Goal: Information Seeking & Learning: Learn about a topic

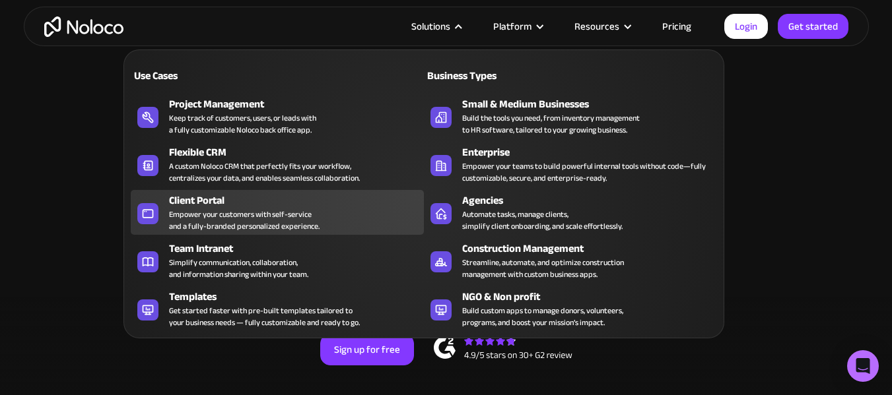
scroll to position [66, 0]
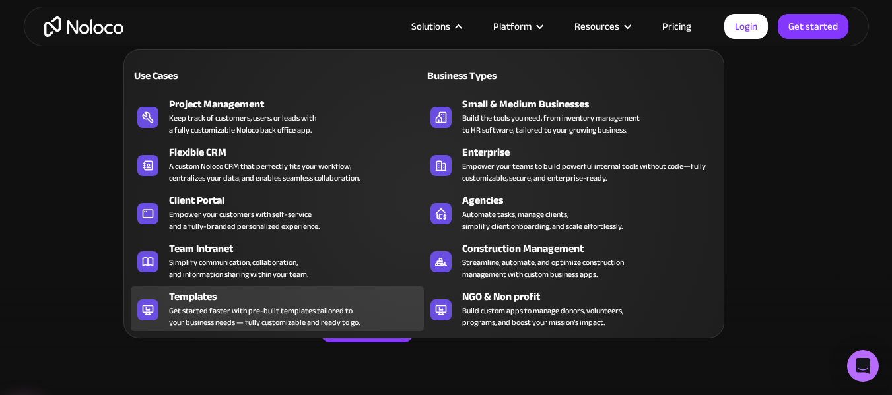
click at [230, 305] on div "Get started faster with pre-built templates tailored to your business needs — f…" at bounding box center [264, 317] width 191 height 24
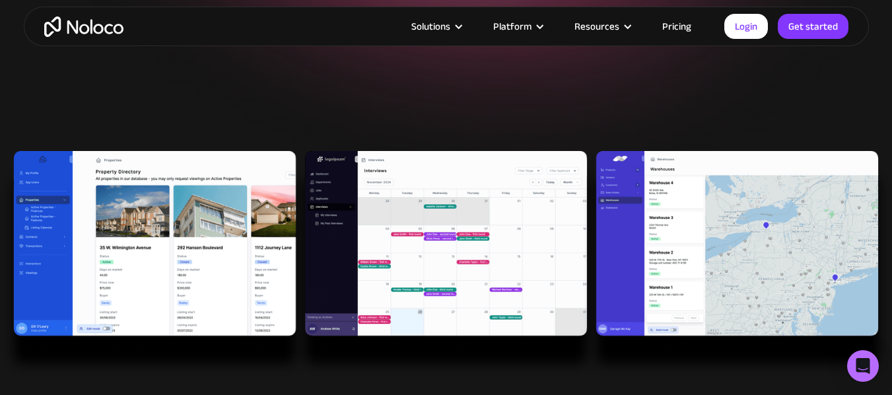
scroll to position [264, 0]
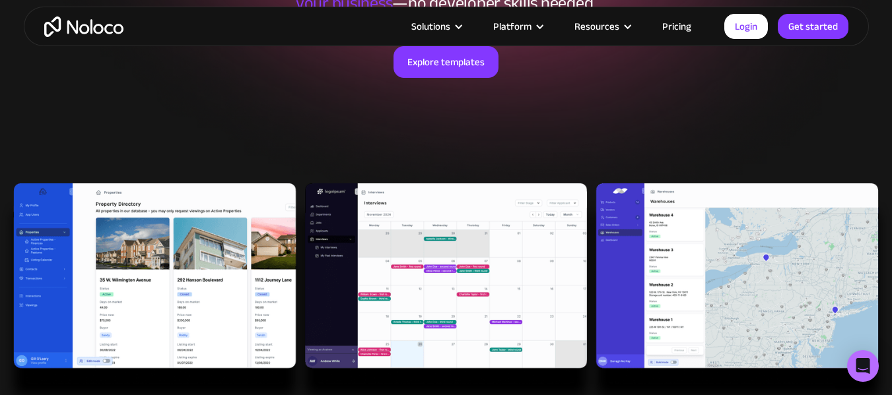
click at [176, 257] on img at bounding box center [446, 297] width 892 height 226
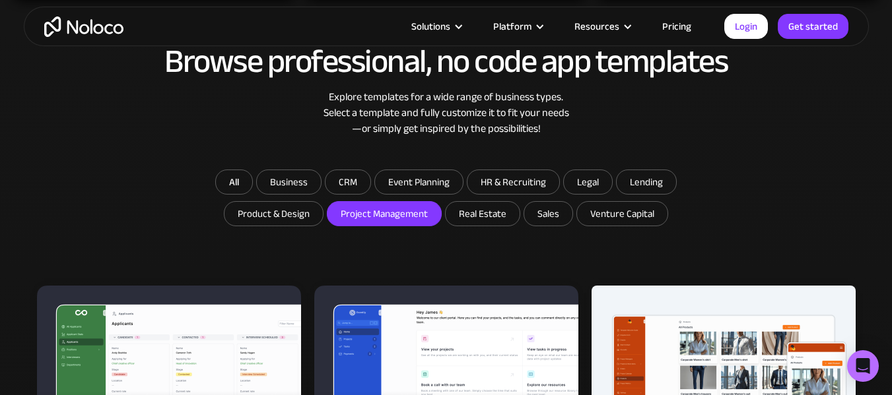
scroll to position [726, 0]
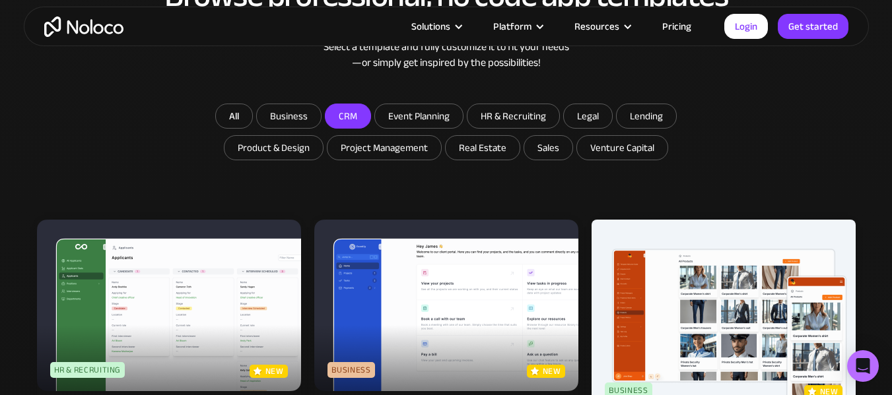
click at [321, 121] on input "CRM" at bounding box center [289, 116] width 64 height 24
checkbox input "true"
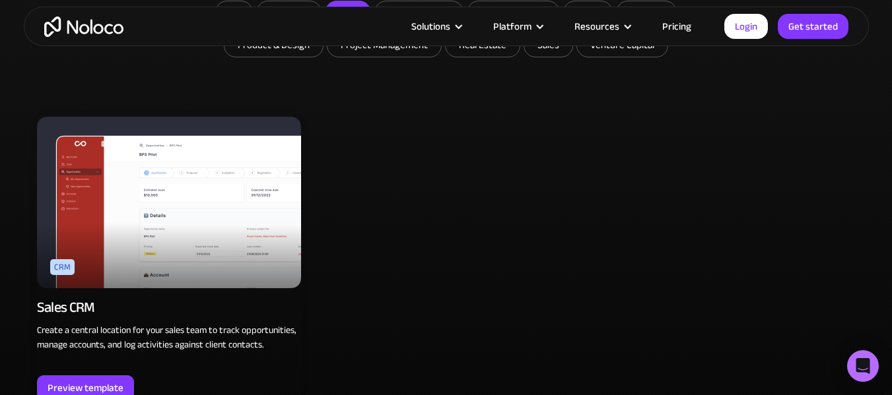
scroll to position [858, 0]
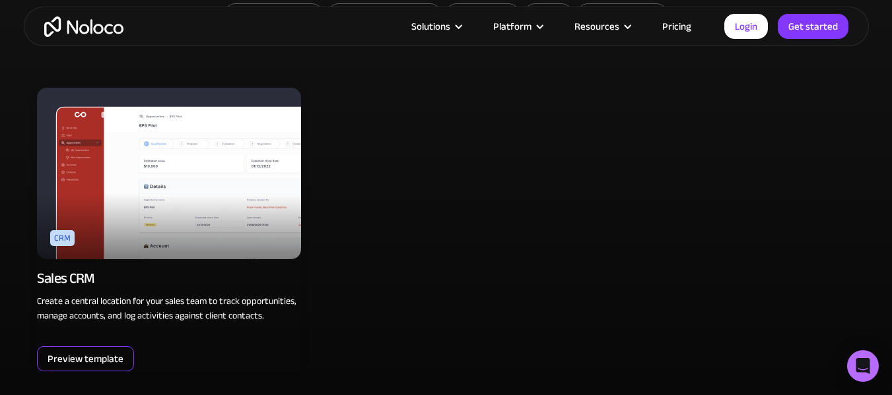
click at [81, 354] on div "Preview template" at bounding box center [86, 359] width 76 height 17
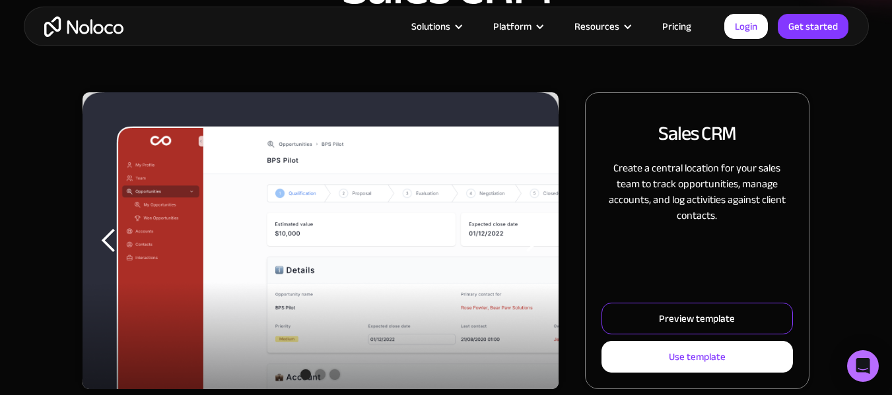
click at [704, 314] on div "Preview template" at bounding box center [697, 318] width 76 height 17
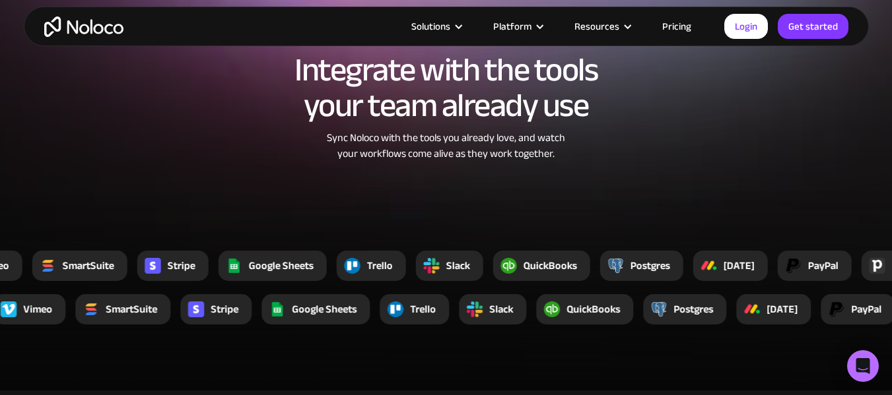
scroll to position [1914, 0]
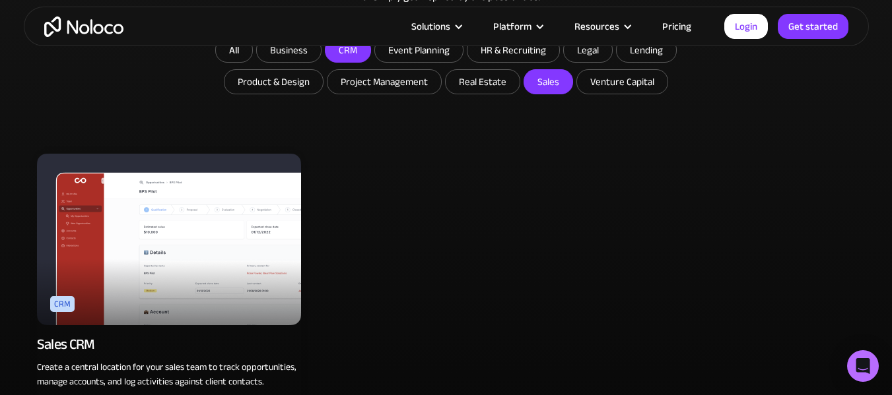
click at [519, 81] on input "Sales" at bounding box center [483, 82] width 74 height 24
checkbox input "true"
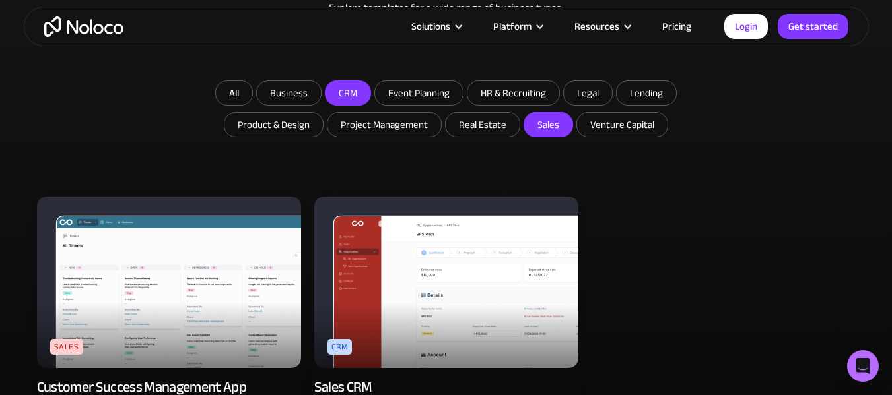
scroll to position [726, 0]
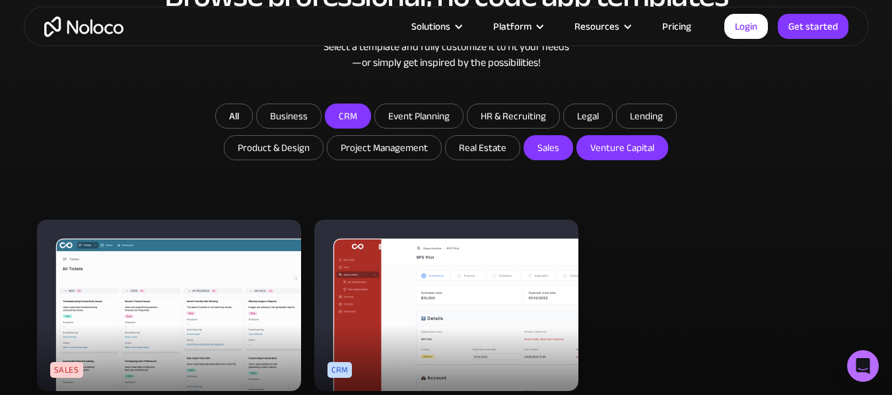
click at [519, 159] on input "Venture Capital" at bounding box center [483, 148] width 74 height 24
checkbox input "true"
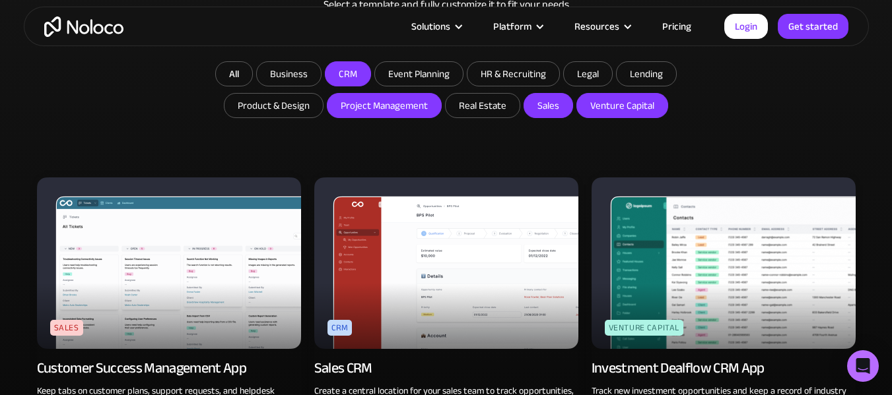
scroll to position [858, 0]
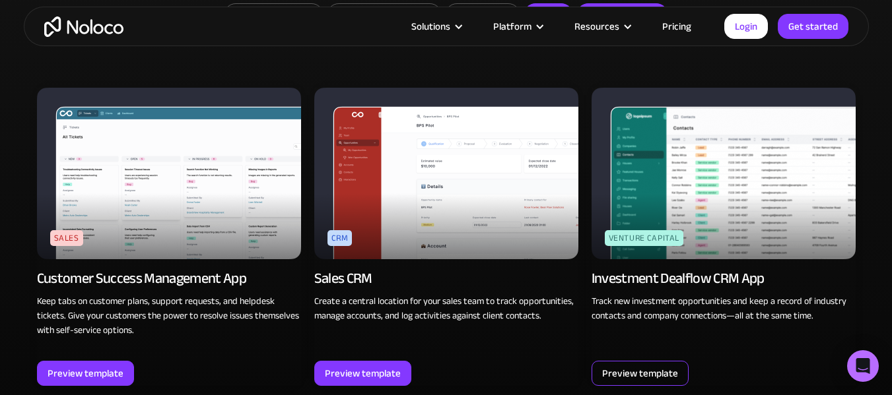
click at [659, 370] on div "Preview template" at bounding box center [640, 373] width 76 height 17
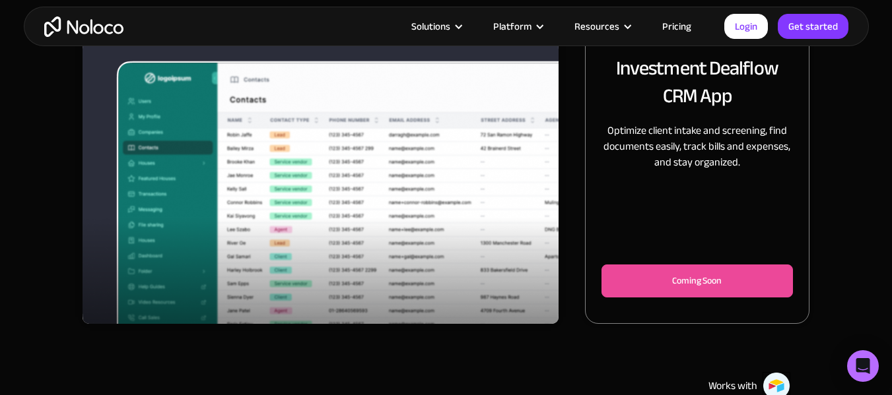
scroll to position [198, 0]
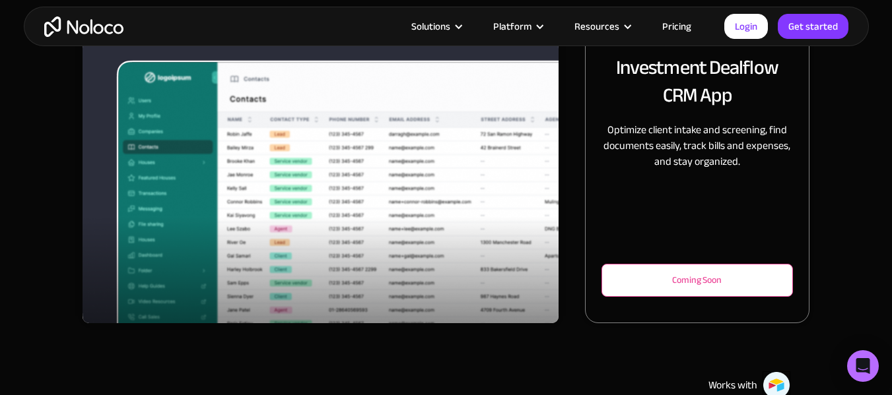
click at [666, 279] on div "Coming Soon" at bounding box center [697, 281] width 148 height 16
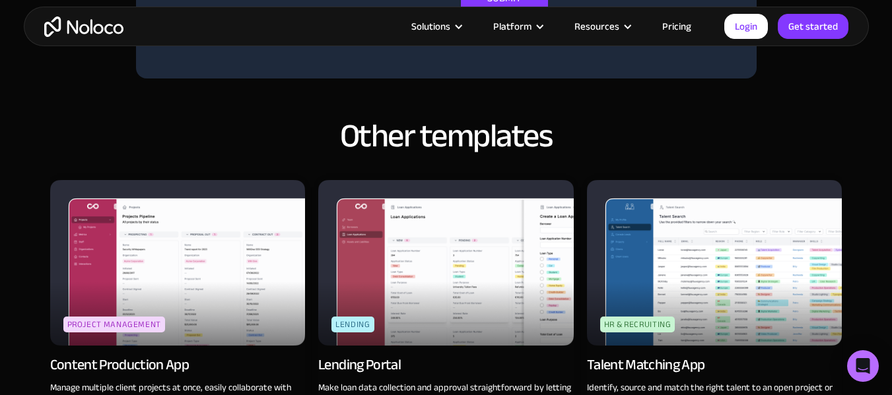
scroll to position [1056, 0]
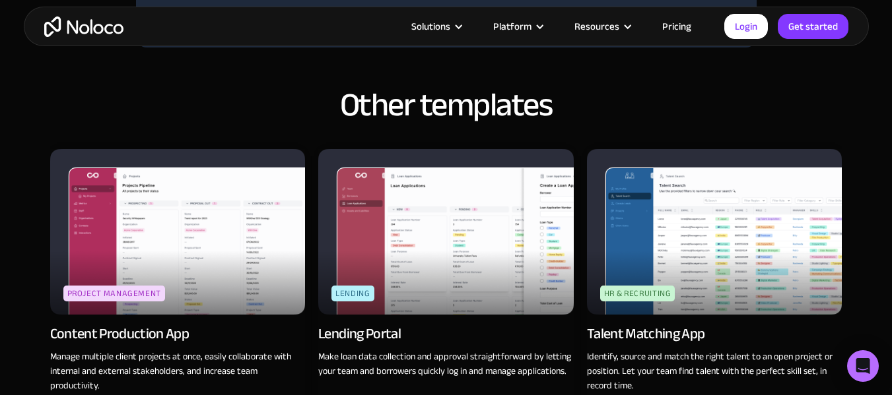
click at [677, 257] on img at bounding box center [714, 232] width 255 height 166
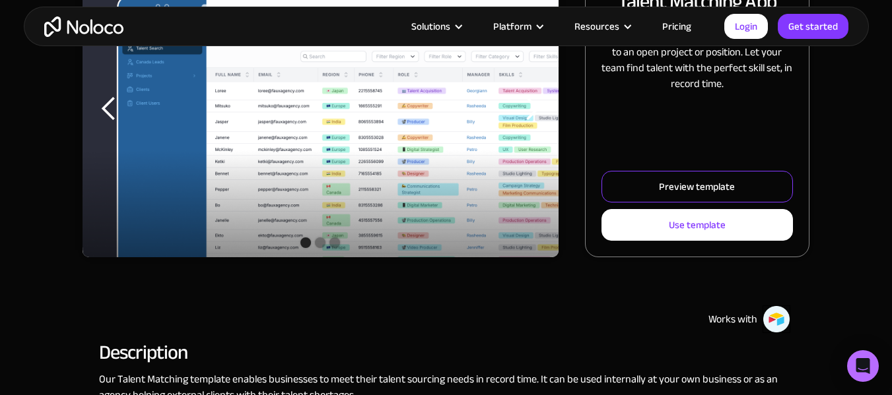
click at [700, 189] on div "Preview template" at bounding box center [697, 186] width 76 height 17
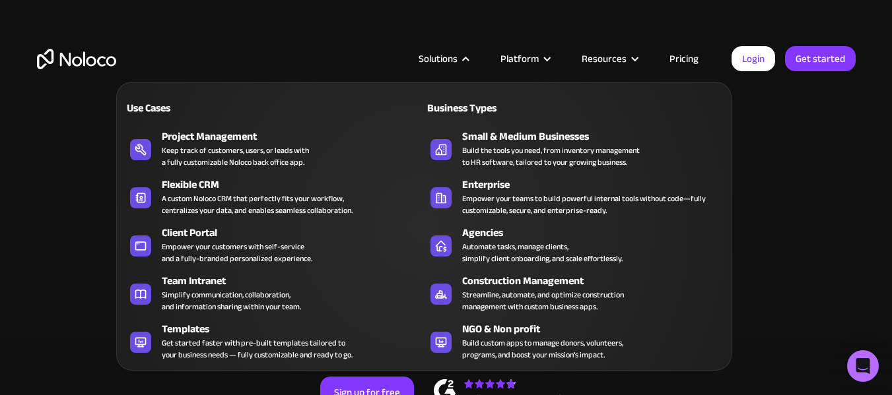
drag, startPoint x: 0, startPoint y: 0, endPoint x: 467, endPoint y: 53, distance: 469.7
click at [467, 53] on div "Solutions" at bounding box center [443, 58] width 82 height 17
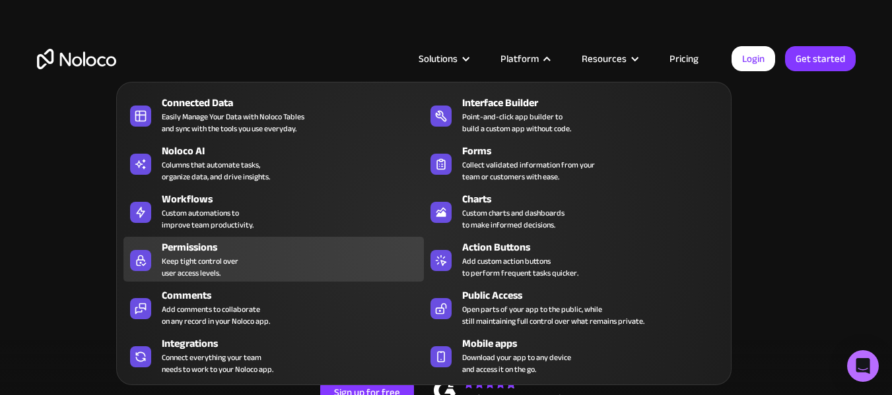
click at [213, 247] on div "Permissions" at bounding box center [296, 248] width 268 height 16
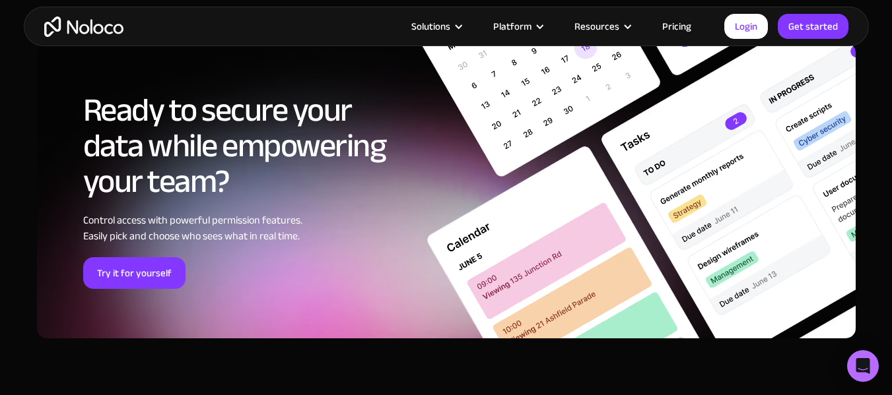
scroll to position [4244, 0]
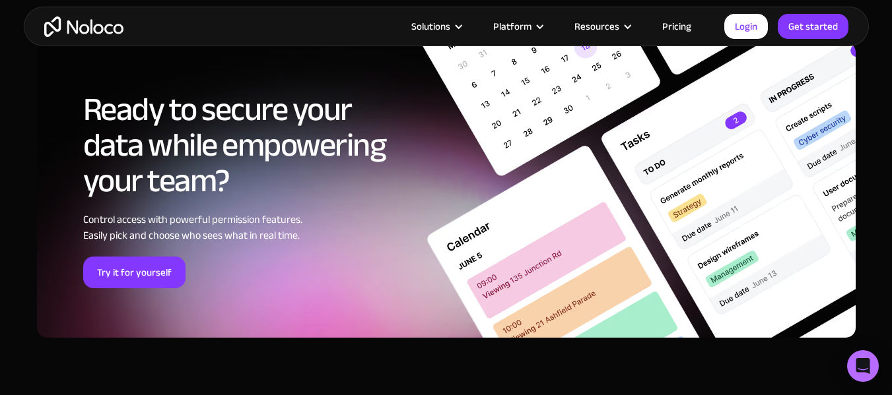
drag, startPoint x: 0, startPoint y: 0, endPoint x: 215, endPoint y: 249, distance: 328.6
click at [215, 249] on div "Ready to secure your data while empowering your team? Control access with power…" at bounding box center [249, 190] width 333 height 197
click at [688, 26] on link "Pricing" at bounding box center [677, 26] width 62 height 17
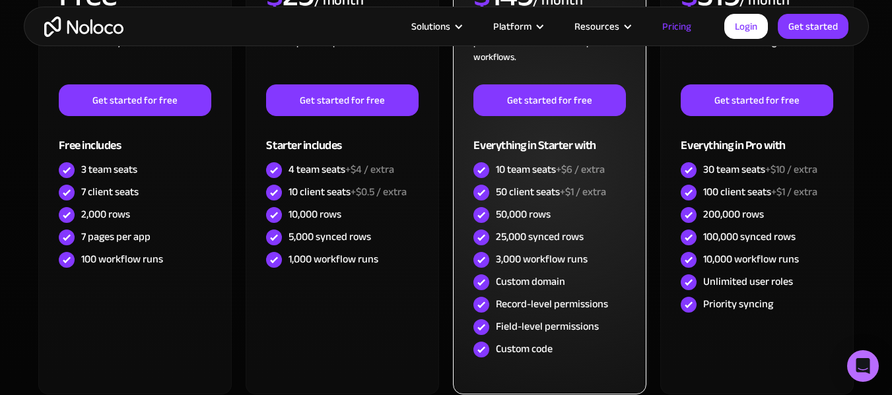
scroll to position [482, 0]
